Goal: Task Accomplishment & Management: Manage account settings

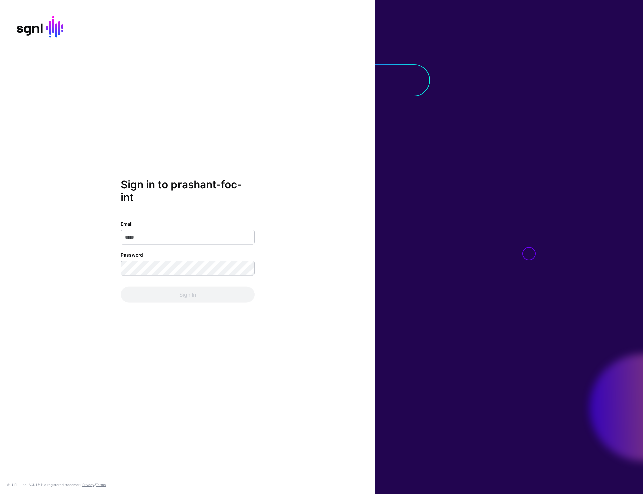
click at [314, 165] on div "Sign in to prashant-foc-int Email Password Sign In © [URL], Inc. SGNL® is a reg…" at bounding box center [187, 247] width 375 height 494
click at [189, 239] on input "Email" at bounding box center [188, 237] width 134 height 15
type input "**********"
click at [186, 290] on button "Sign In" at bounding box center [188, 294] width 134 height 16
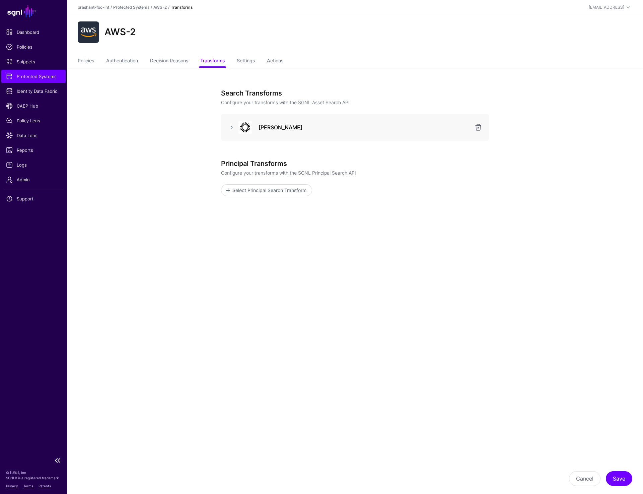
click at [35, 78] on span "Protected Systems" at bounding box center [33, 76] width 55 height 7
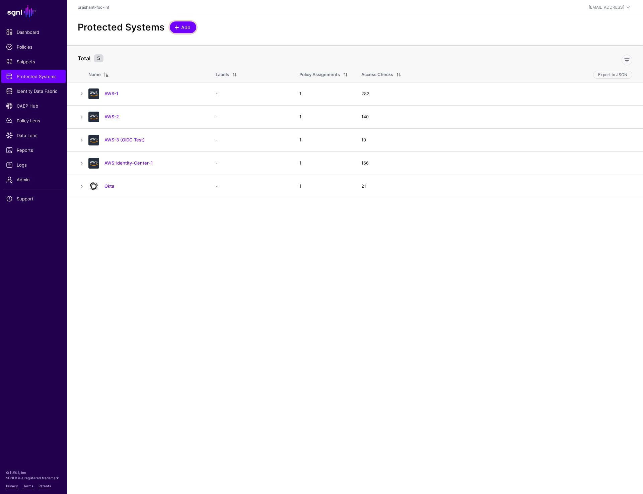
click at [182, 24] on span "Add" at bounding box center [186, 27] width 11 height 7
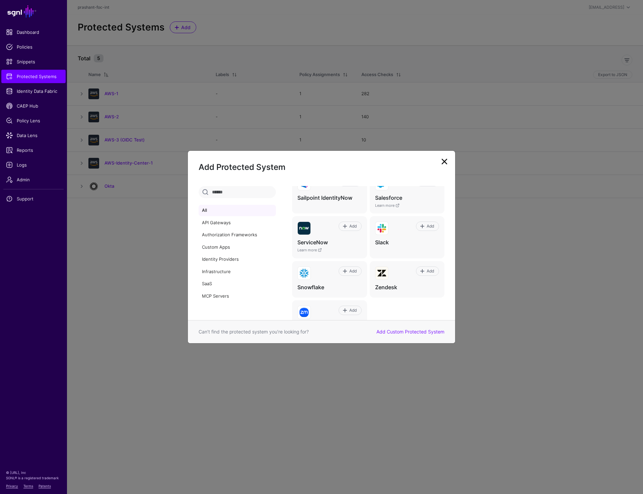
scroll to position [457, 0]
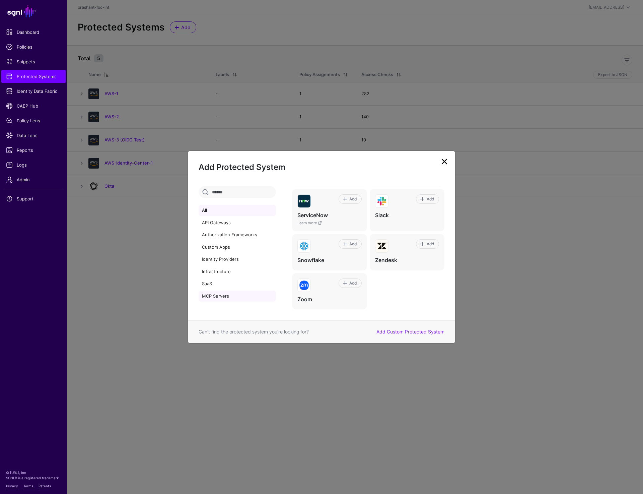
click at [205, 292] on link "MCP Servers" at bounding box center [237, 296] width 77 height 11
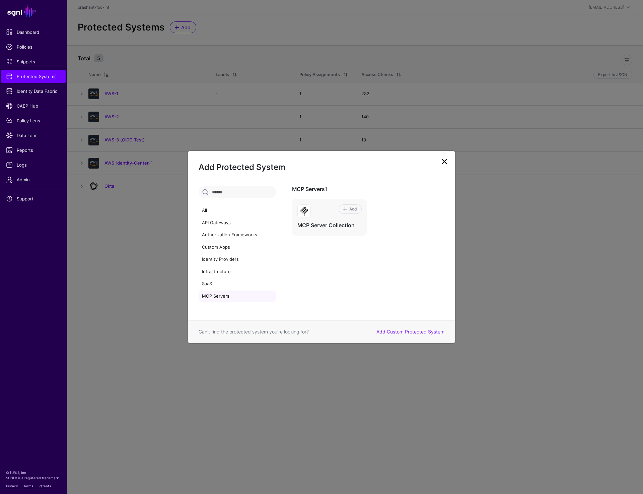
scroll to position [0, 0]
click at [206, 283] on link "SaaS" at bounding box center [237, 283] width 77 height 11
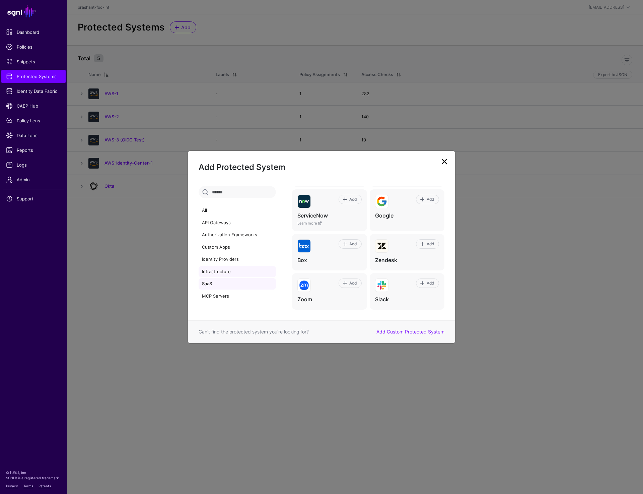
click at [210, 271] on link "Infrastructure" at bounding box center [237, 271] width 77 height 11
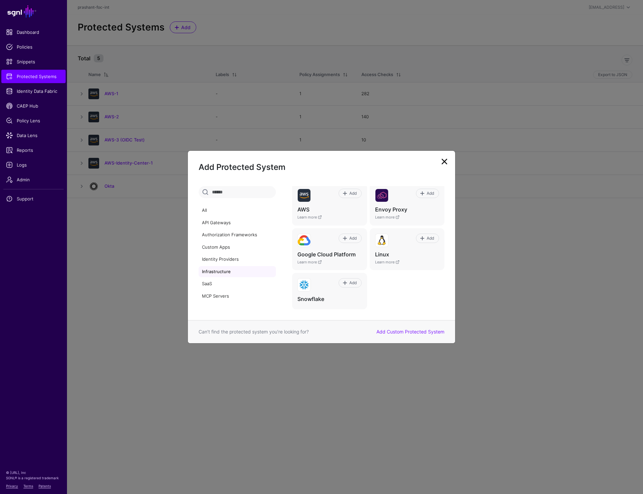
scroll to position [15, 0]
click at [226, 258] on link "Identity Providers" at bounding box center [237, 259] width 77 height 11
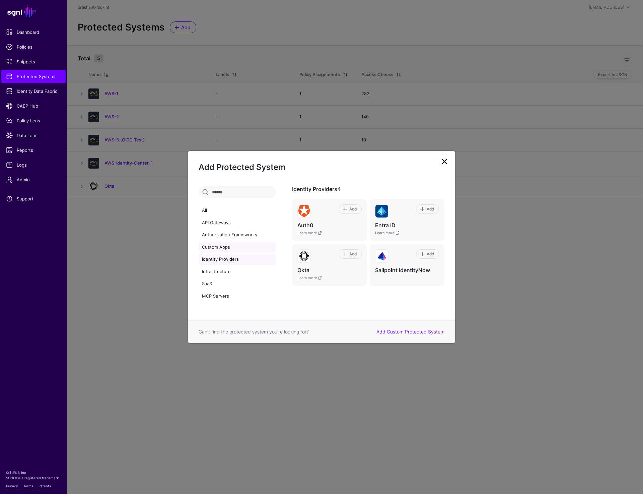
click at [224, 248] on link "Custom Apps" at bounding box center [237, 247] width 77 height 11
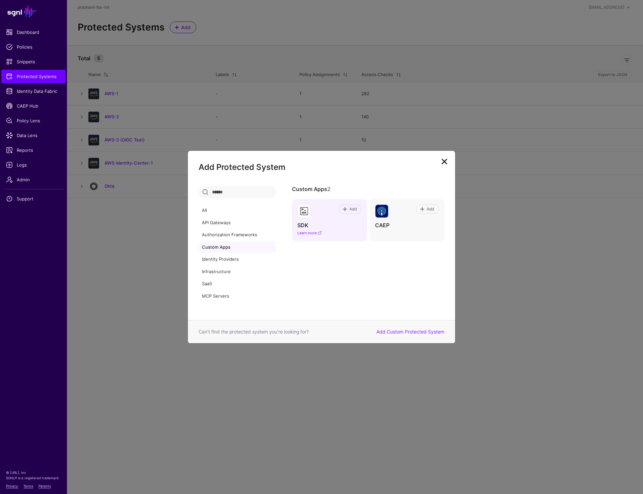
click at [318, 232] on link "Learn more" at bounding box center [310, 233] width 24 height 5
click at [226, 230] on link "Authorization Frameworks" at bounding box center [237, 234] width 77 height 11
click at [223, 226] on link "API Gateways" at bounding box center [237, 222] width 77 height 11
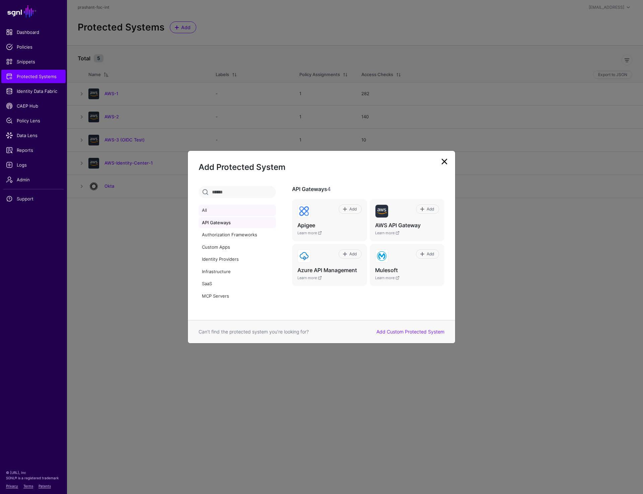
click at [208, 208] on link "All" at bounding box center [237, 210] width 77 height 11
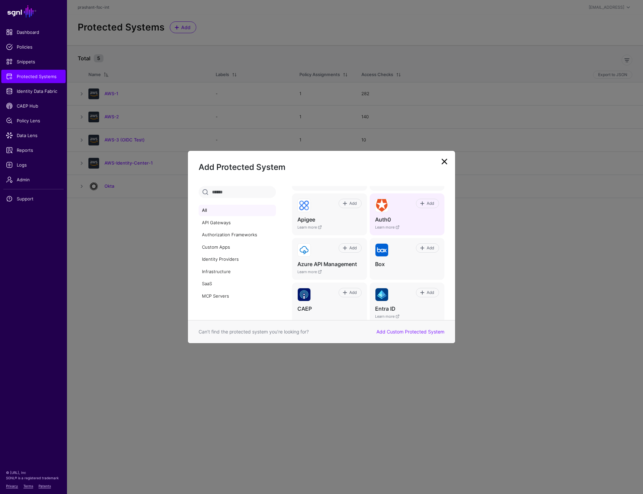
scroll to position [41, 0]
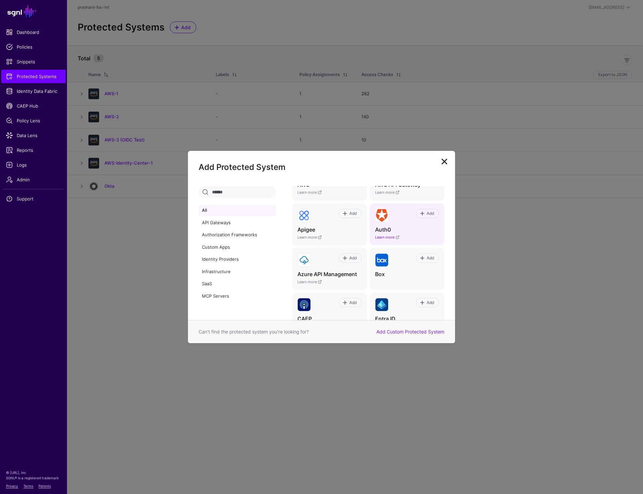
click at [382, 236] on link "Learn more" at bounding box center [387, 237] width 24 height 5
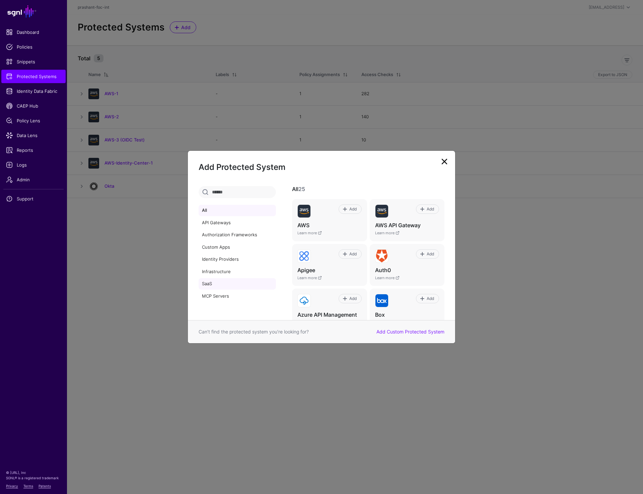
click at [213, 283] on link "SaaS" at bounding box center [237, 283] width 77 height 11
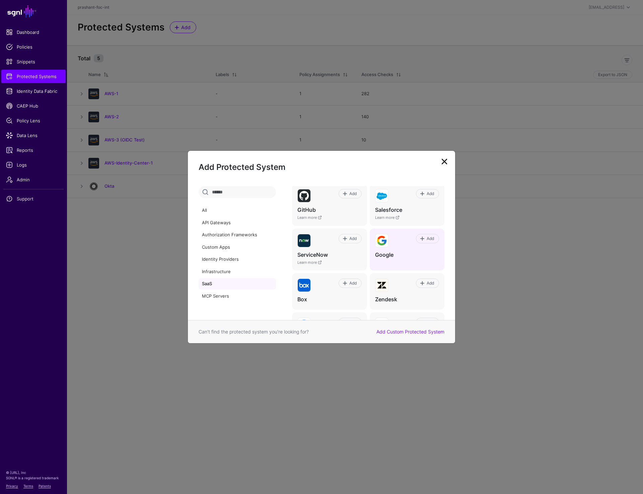
scroll to position [55, 0]
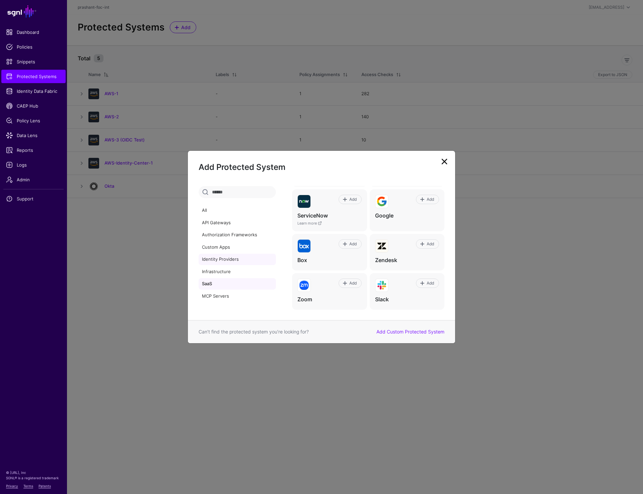
click at [226, 262] on link "Identity Providers" at bounding box center [237, 259] width 77 height 11
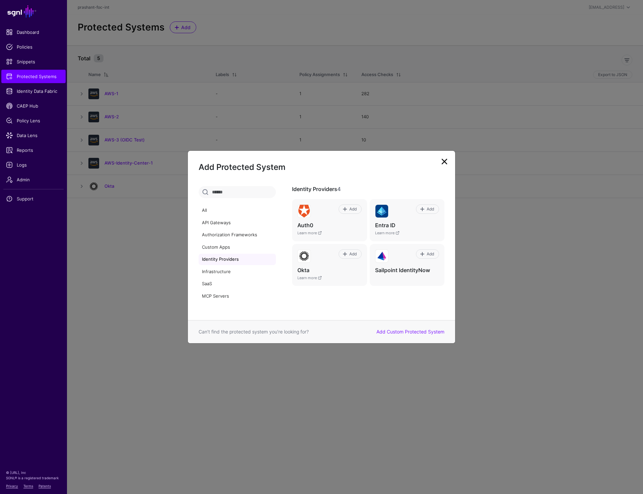
scroll to position [0, 0]
click at [310, 277] on link "Learn more" at bounding box center [310, 277] width 24 height 5
click at [444, 162] on link at bounding box center [444, 161] width 11 height 11
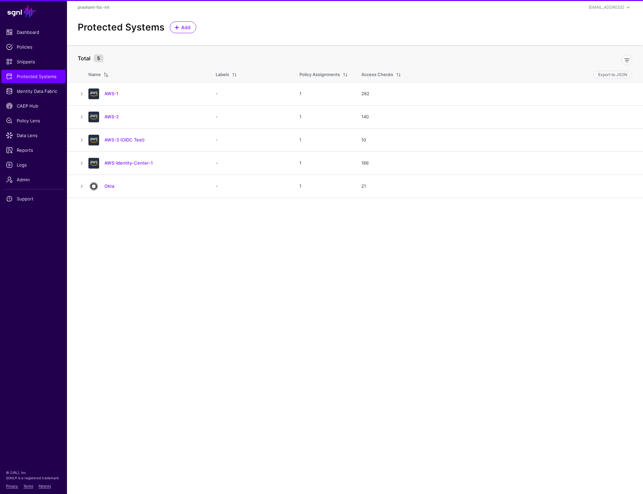
click at [363, 254] on main "SGNL Dashboard Policies Snippets Protected Systems Identity Data Fabric CAEP Hu…" at bounding box center [321, 247] width 643 height 494
click at [218, 287] on main "SGNL Dashboard Policies Snippets Protected Systems Identity Data Fabric CAEP Hu…" at bounding box center [321, 247] width 643 height 494
